Goal: Task Accomplishment & Management: Use online tool/utility

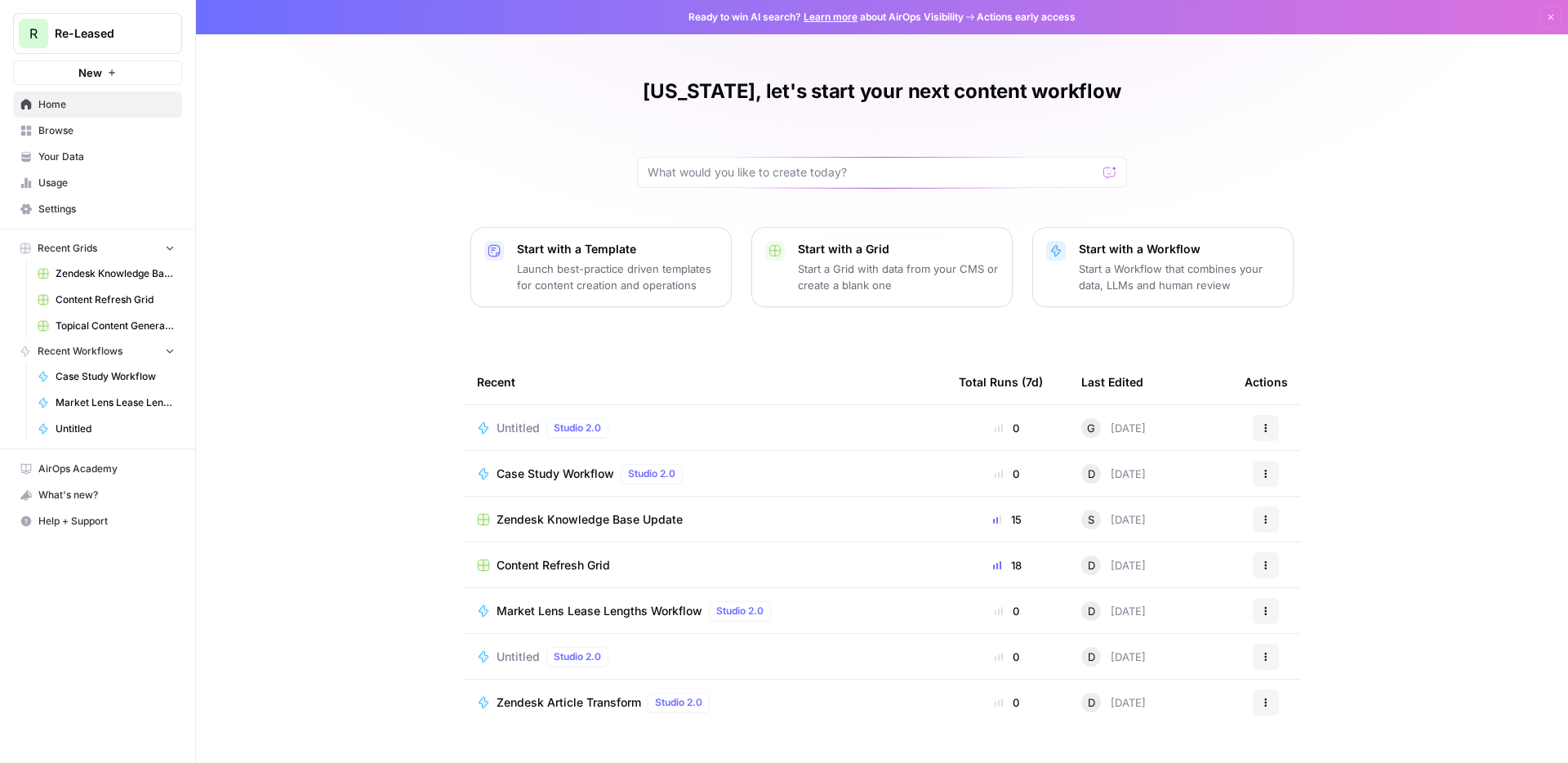
click at [741, 479] on div "Case Study Workflow Studio 2.0" at bounding box center [705, 474] width 456 height 20
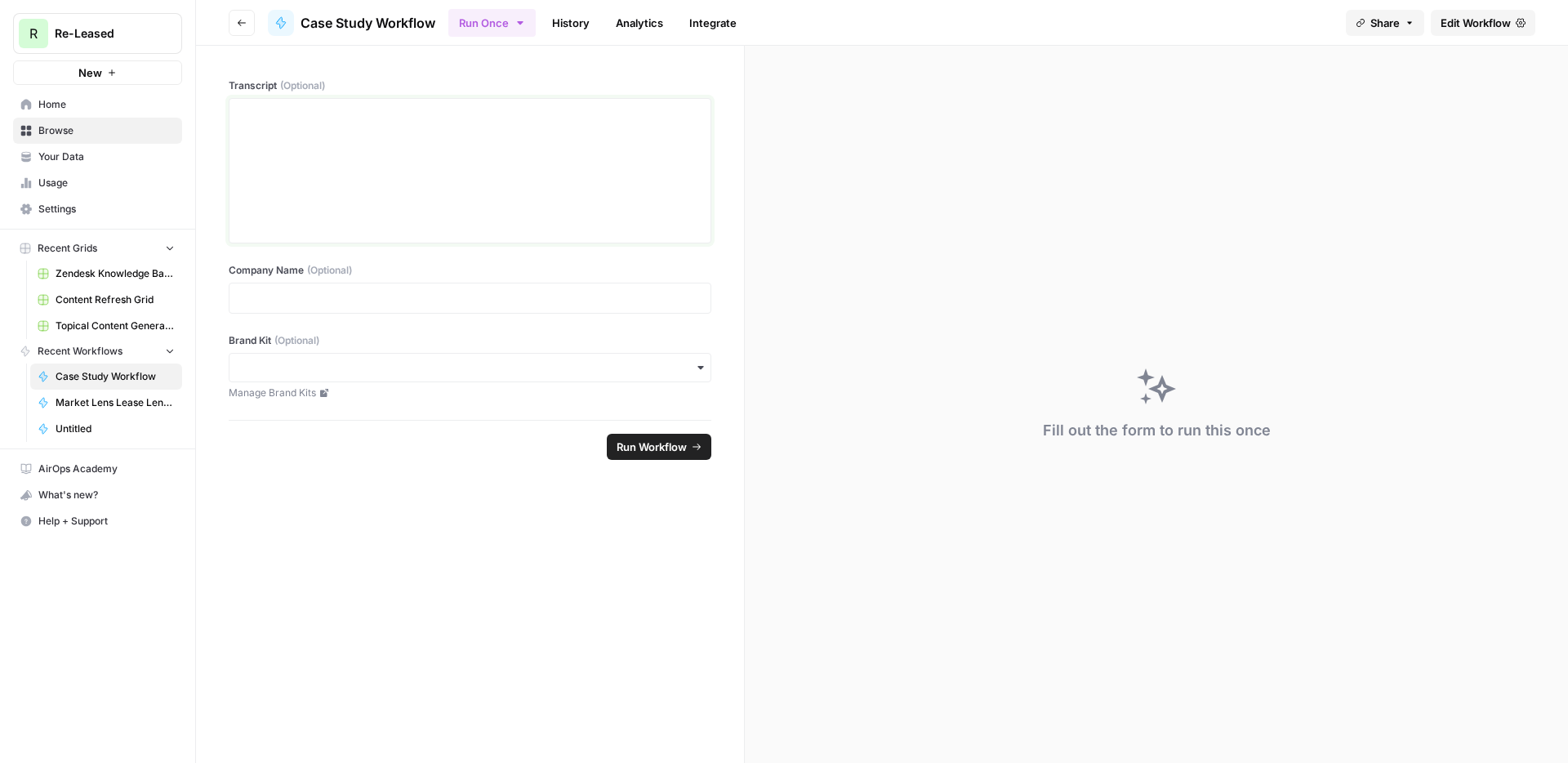
click at [343, 151] on div at bounding box center [470, 171] width 461 height 131
